Goal: Information Seeking & Learning: Check status

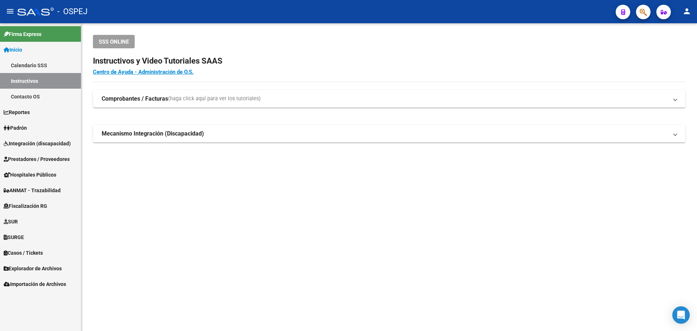
click at [653, 16] on mat-toolbar "menu - OSPEJ person" at bounding box center [348, 11] width 697 height 23
click at [634, 16] on div at bounding box center [640, 11] width 20 height 15
click at [641, 15] on icon "button" at bounding box center [642, 12] width 7 height 8
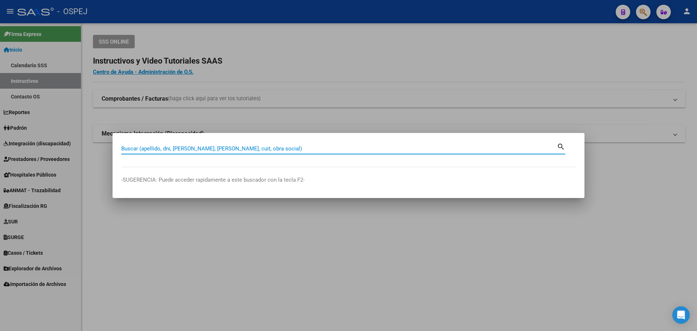
paste input "35331856"
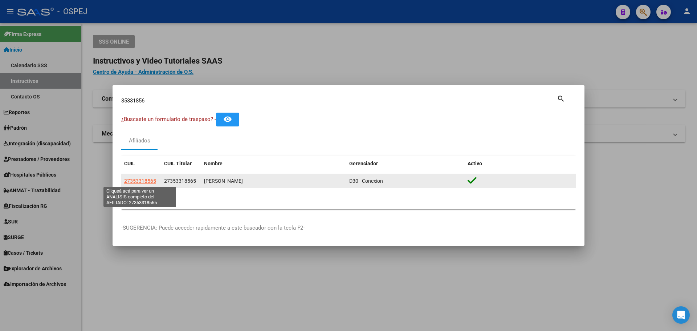
click at [136, 178] on span "27353318565" at bounding box center [140, 181] width 32 height 6
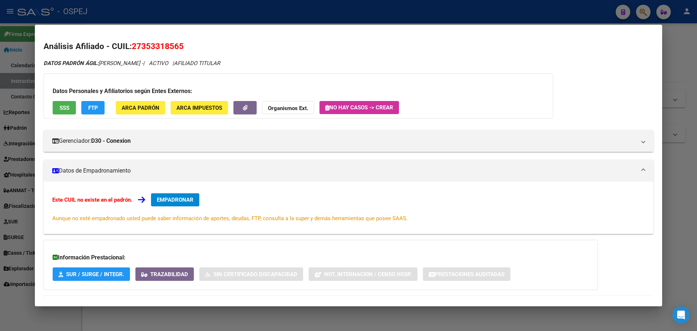
drag, startPoint x: 110, startPoint y: 29, endPoint x: 112, endPoint y: 20, distance: 8.5
click at [110, 28] on mat-dialog-container "Análisis Afiliado - CUIL: 27353318565 DATOS PADRÓN ÁGIL: [PERSON_NAME] - | ACTI…" at bounding box center [348, 165] width 627 height 281
click at [112, 20] on div at bounding box center [348, 165] width 697 height 331
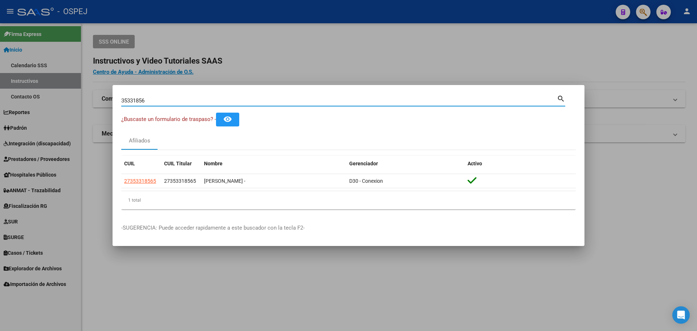
drag, startPoint x: 148, startPoint y: 99, endPoint x: 66, endPoint y: 90, distance: 83.0
click at [68, 90] on div "35331856 Buscar (apellido, dni, cuil, nro traspaso, cuit, obra social) search ¿…" at bounding box center [348, 165] width 697 height 331
paste input "2792 117 965"
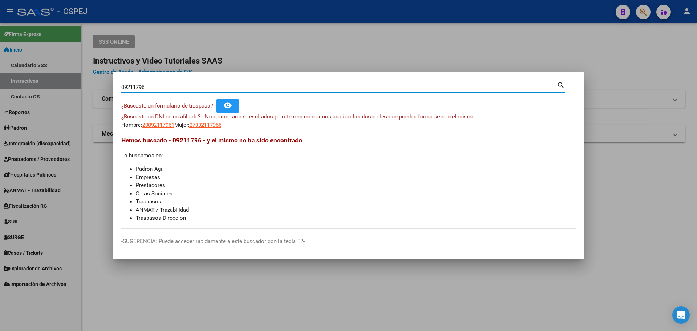
drag, startPoint x: 146, startPoint y: 88, endPoint x: 48, endPoint y: 74, distance: 99.3
click at [53, 76] on div "09211796 Buscar (apellido, dni, cuil, nro traspaso, cuit, obra social) search ¿…" at bounding box center [348, 165] width 697 height 331
paste input "922117960"
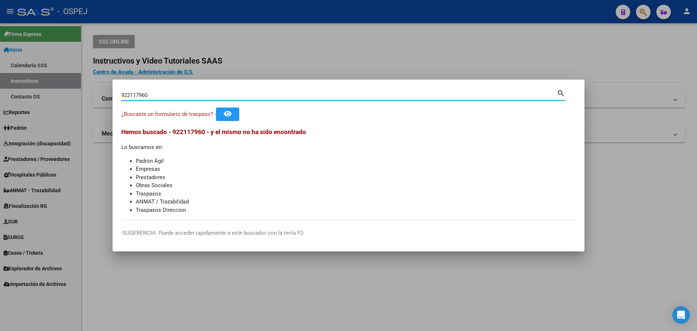
click at [128, 94] on input "922117960" at bounding box center [338, 95] width 435 height 7
type input "92117960"
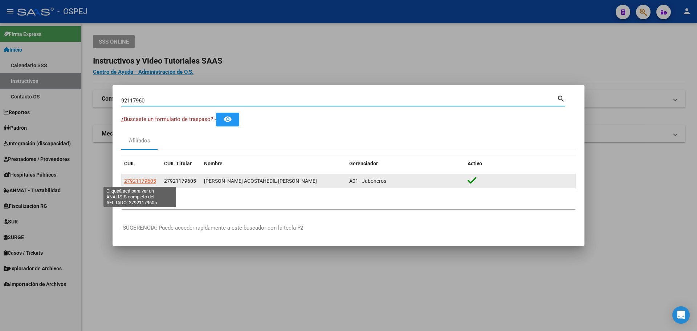
click at [152, 179] on span "27921179605" at bounding box center [140, 181] width 32 height 6
type textarea "27921179605"
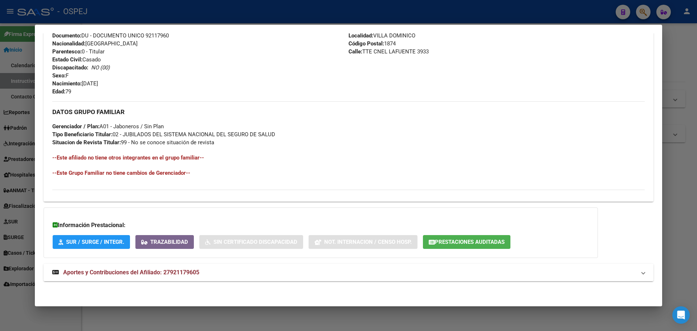
click at [204, 273] on mat-panel-title "Aportes y Contribuciones del Afiliado: 27921179605" at bounding box center [344, 272] width 584 height 9
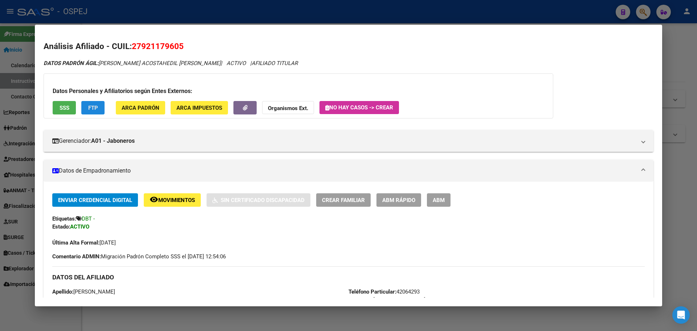
click at [94, 109] on span "FTP" at bounding box center [93, 108] width 10 height 7
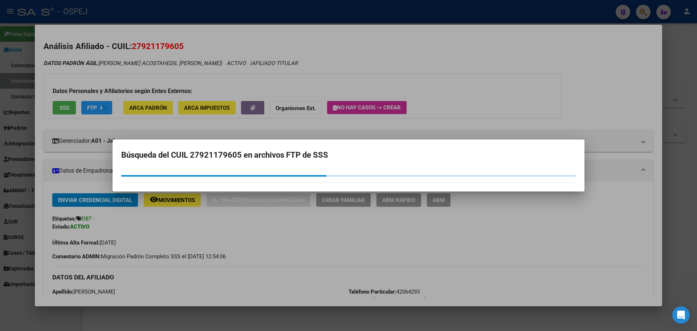
click at [83, 99] on div at bounding box center [348, 165] width 697 height 331
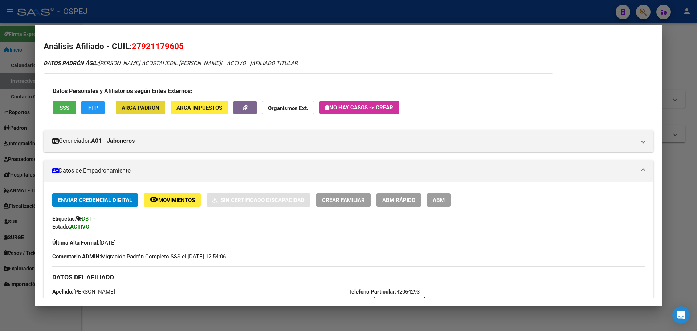
click at [161, 108] on button "ARCA Padrón" at bounding box center [140, 107] width 49 height 13
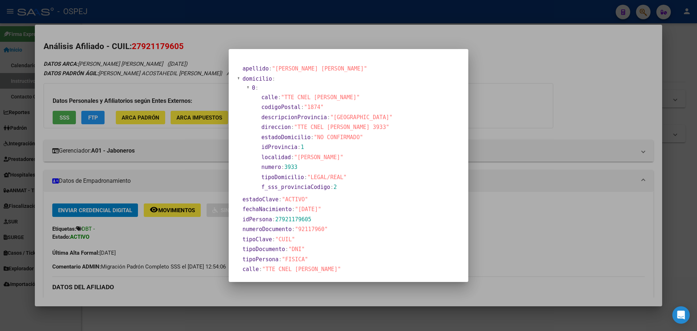
click at [262, 28] on div at bounding box center [348, 165] width 697 height 331
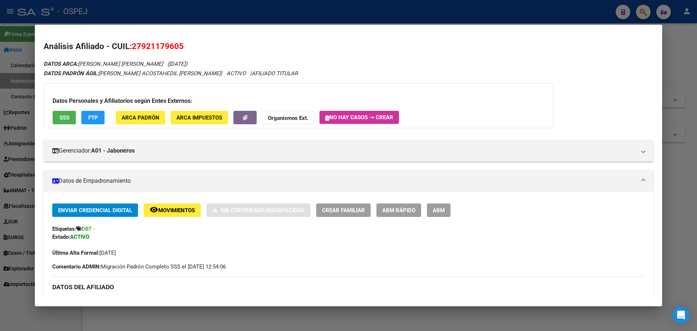
click at [242, 11] on div at bounding box center [348, 165] width 697 height 331
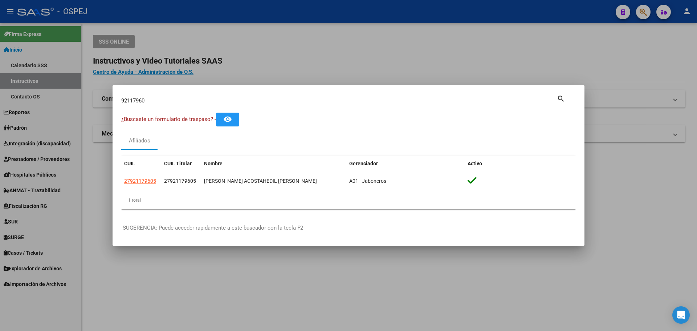
drag, startPoint x: 199, startPoint y: 109, endPoint x: 187, endPoint y: 98, distance: 15.9
click at [195, 105] on div "92117960 Buscar (apellido, dni, cuil, nro traspaso, cuit, obra social) search" at bounding box center [343, 103] width 444 height 19
click at [187, 98] on input "92117960" at bounding box center [338, 100] width 435 height 7
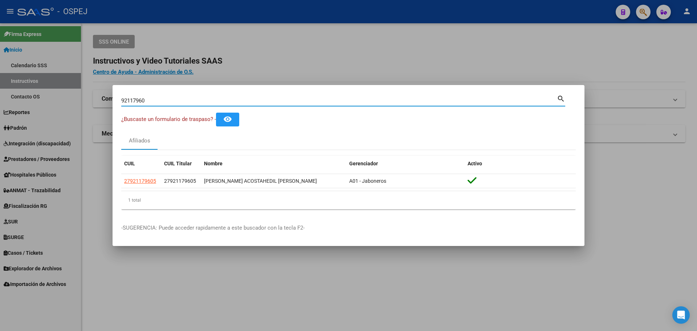
paste input "61641"
type input "96164160"
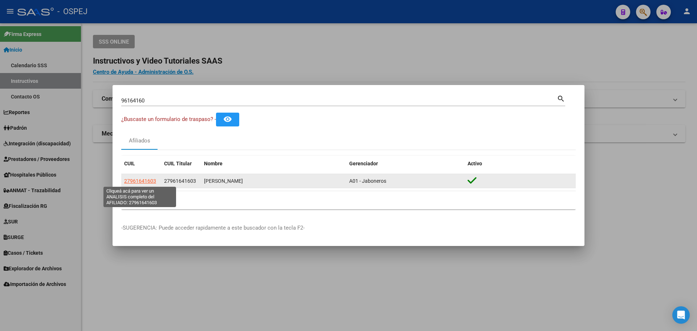
click at [137, 181] on span "27961641603" at bounding box center [140, 181] width 32 height 6
type textarea "27961641603"
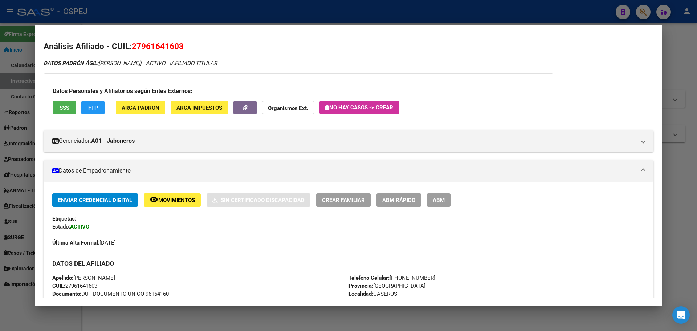
click at [249, 117] on div "Datos Personales y Afiliatorios según Entes Externos: SSS FTP ARCA Padrón ARCA …" at bounding box center [299, 95] width 510 height 45
click at [247, 114] on button "button" at bounding box center [244, 107] width 23 height 13
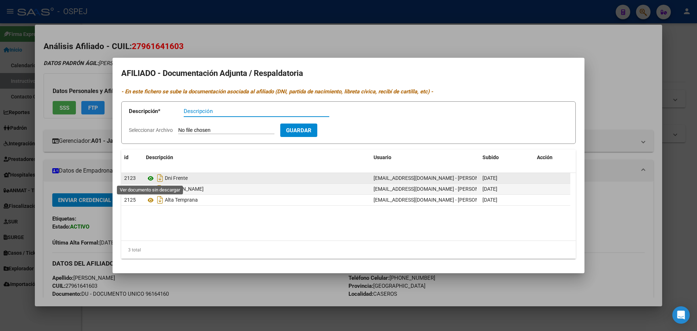
click at [150, 178] on icon at bounding box center [150, 178] width 9 height 9
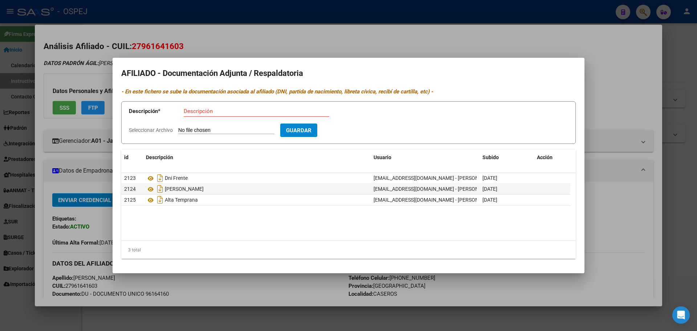
click at [222, 12] on div at bounding box center [348, 165] width 697 height 331
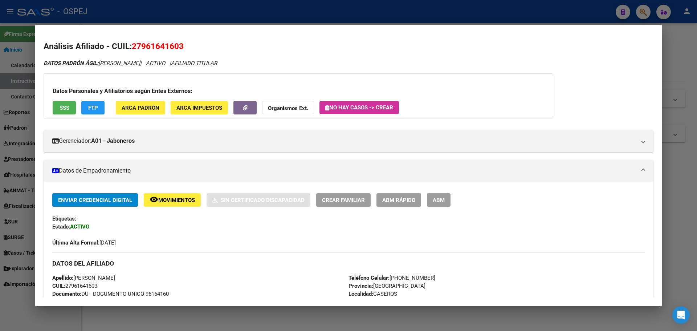
click at [161, 23] on div at bounding box center [348, 165] width 697 height 331
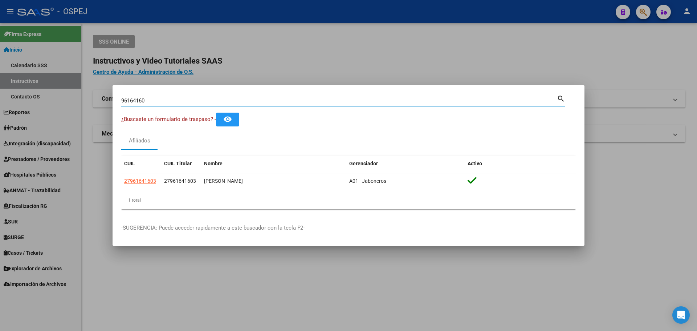
drag, startPoint x: 157, startPoint y: 99, endPoint x: 31, endPoint y: 71, distance: 128.9
click at [55, 84] on div "96164160 Buscar (apellido, dni, cuil, nro traspaso, cuit, obra social) search ¿…" at bounding box center [348, 165] width 697 height 331
paste input "1905584"
type input "19055840"
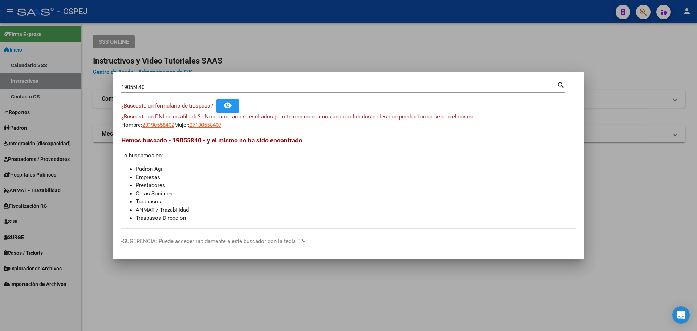
drag, startPoint x: 206, startPoint y: 132, endPoint x: 207, endPoint y: 127, distance: 4.9
click at [206, 130] on mat-dialog-content "19055840 Buscar (apellido, dni, cuil, nro traspaso, cuit, obra social) search ¿…" at bounding box center [349, 154] width 472 height 148
click at [207, 127] on span "27190558407" at bounding box center [205, 125] width 32 height 7
type textarea "27190558407"
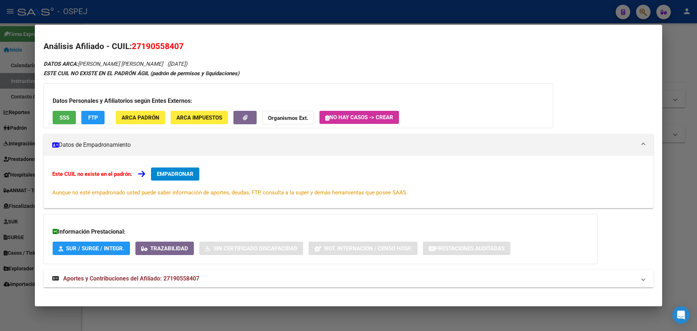
click at [156, 44] on span "27190558407" at bounding box center [158, 45] width 52 height 9
copy span "27190558407"
click at [265, 111] on button "Organismos Ext." at bounding box center [288, 117] width 52 height 13
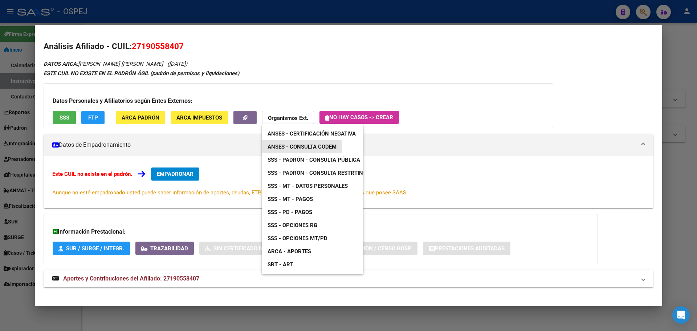
click at [302, 149] on span "ANSES - Consulta CODEM" at bounding box center [301, 146] width 69 height 7
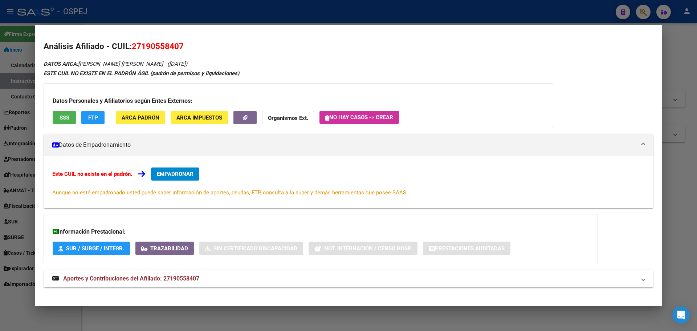
click at [102, 121] on button "FTP" at bounding box center [92, 117] width 23 height 13
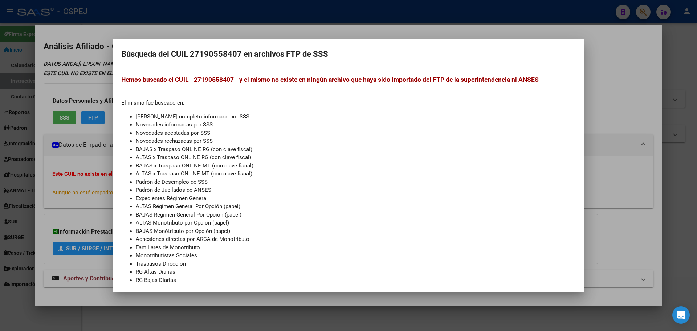
drag, startPoint x: 83, startPoint y: 103, endPoint x: 57, endPoint y: 101, distance: 26.7
click at [80, 102] on div at bounding box center [348, 165] width 697 height 331
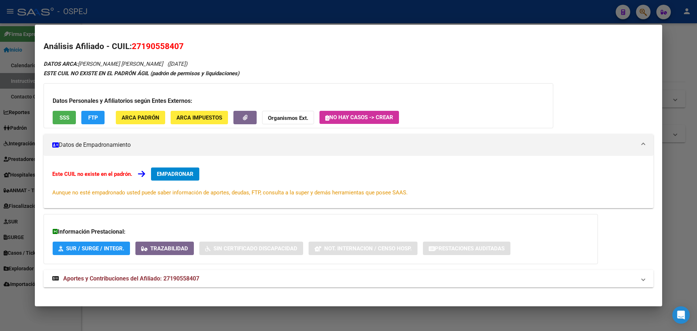
click at [62, 120] on span "SSS" at bounding box center [65, 117] width 10 height 7
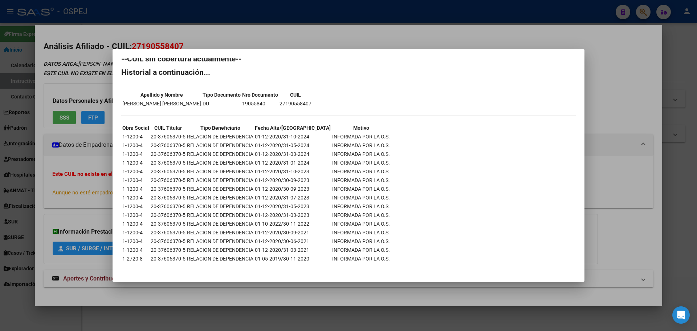
scroll to position [14, 0]
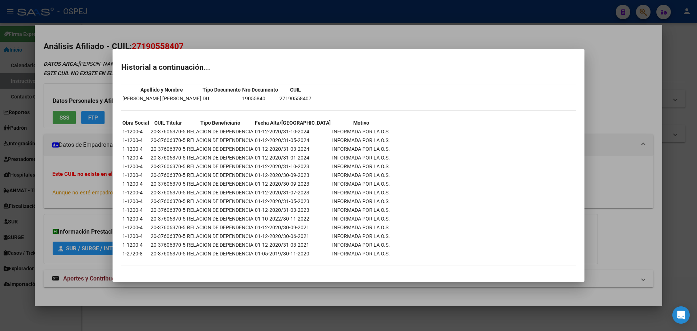
drag, startPoint x: 143, startPoint y: 185, endPoint x: 123, endPoint y: 185, distance: 20.0
click at [123, 185] on td "1-1200-4" at bounding box center [136, 184] width 28 height 8
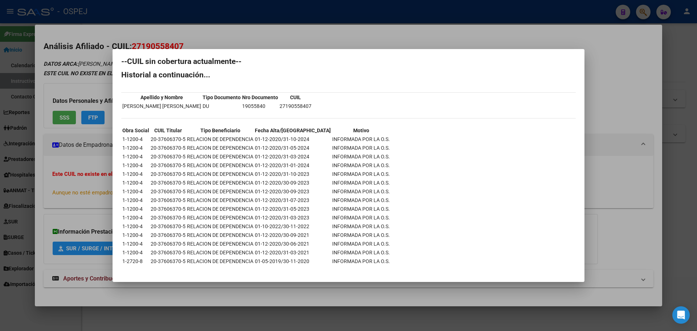
scroll to position [0, 0]
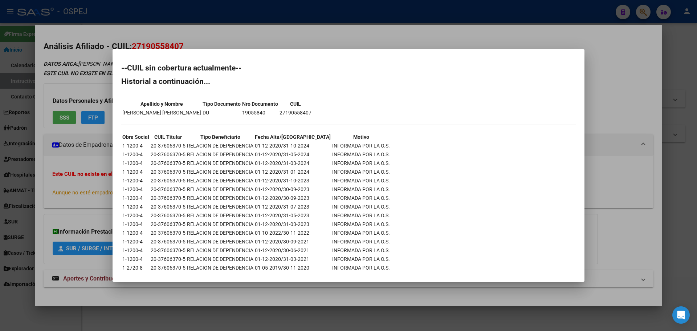
click at [108, 105] on div at bounding box center [348, 165] width 697 height 331
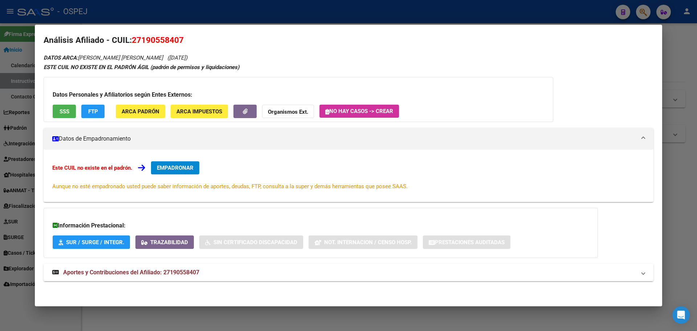
click at [213, 273] on mat-panel-title "Aportes y Contribuciones del Afiliado: 27190558407" at bounding box center [344, 272] width 584 height 9
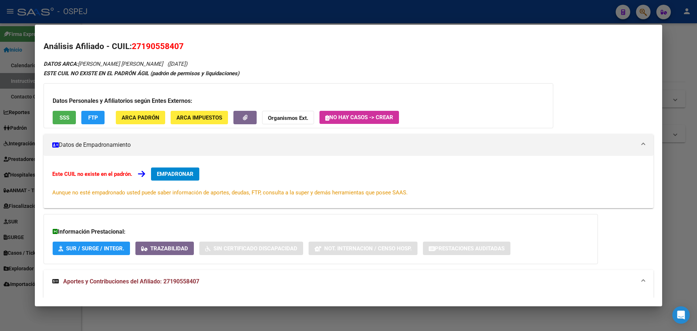
click at [163, 52] on h2 "Análisis Afiliado - CUIL: 27190558407" at bounding box center [349, 46] width 610 height 12
copy span "27190558407"
click at [273, 108] on div "Datos Personales y Afiliatorios según Entes Externos: SSS FTP ARCA Padrón ARCA …" at bounding box center [299, 105] width 510 height 45
click at [277, 113] on button "Organismos Ext." at bounding box center [288, 117] width 52 height 13
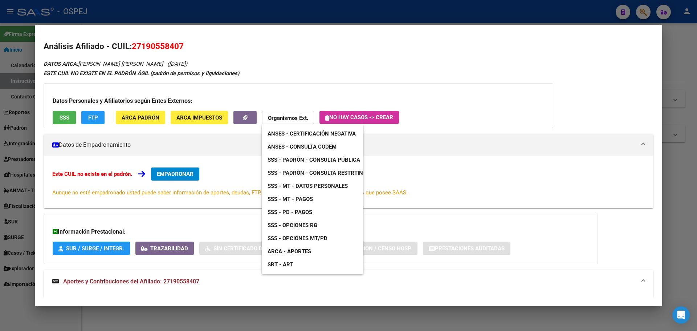
click at [331, 187] on span "SSS - MT - Datos Personales" at bounding box center [307, 186] width 80 height 7
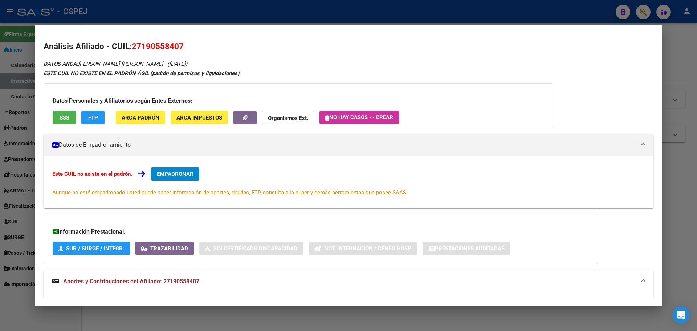
click at [275, 111] on div "Datos Personales y Afiliatorios según Entes Externos: SSS FTP ARCA Padrón ARCA …" at bounding box center [299, 105] width 510 height 45
click at [277, 114] on button "Organismos Ext." at bounding box center [288, 117] width 52 height 13
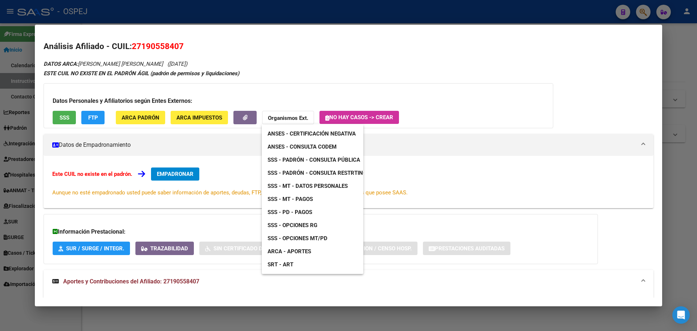
click at [304, 201] on span "SSS - MT - Pagos" at bounding box center [289, 199] width 45 height 7
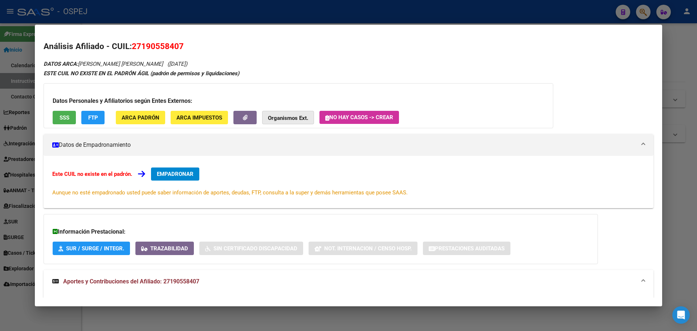
click at [285, 120] on strong "Organismos Ext." at bounding box center [288, 118] width 40 height 7
